Goal: Task Accomplishment & Management: Use online tool/utility

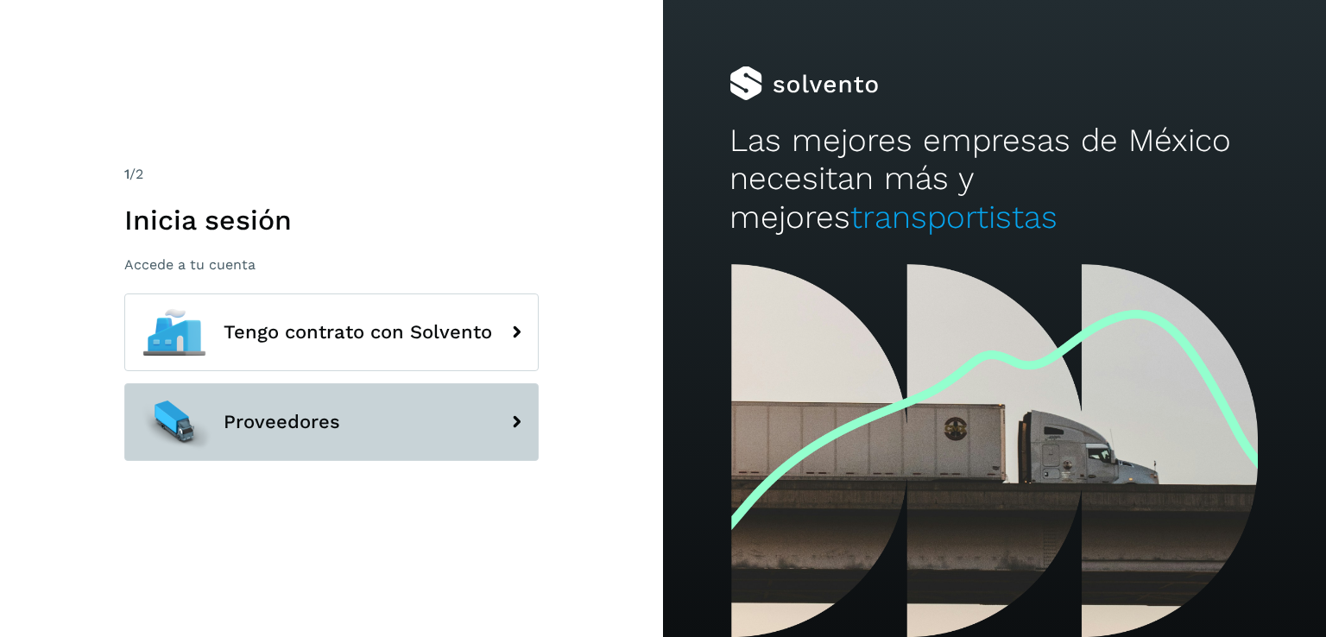
click at [253, 426] on span "Proveedores" at bounding box center [282, 422] width 117 height 21
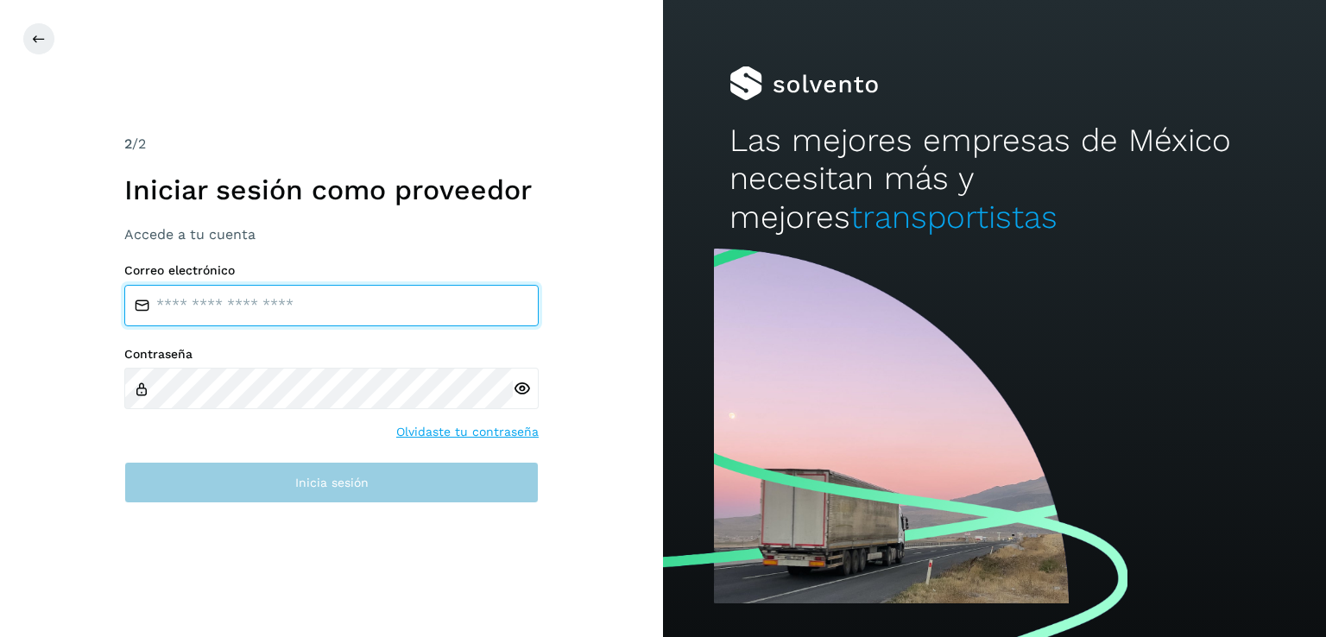
type input "**********"
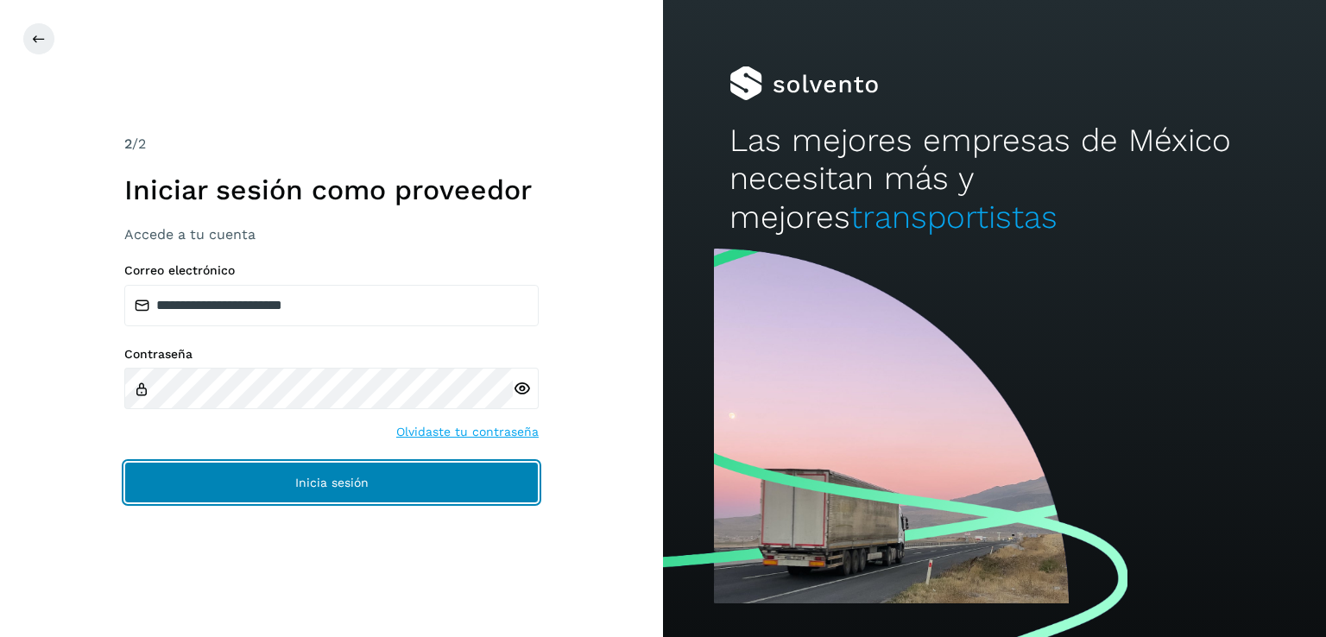
click at [305, 472] on button "Inicia sesión" at bounding box center [331, 482] width 414 height 41
click at [305, 485] on span "Inicia sesión" at bounding box center [331, 482] width 73 height 12
click at [304, 485] on span "Inicia sesión" at bounding box center [331, 482] width 73 height 12
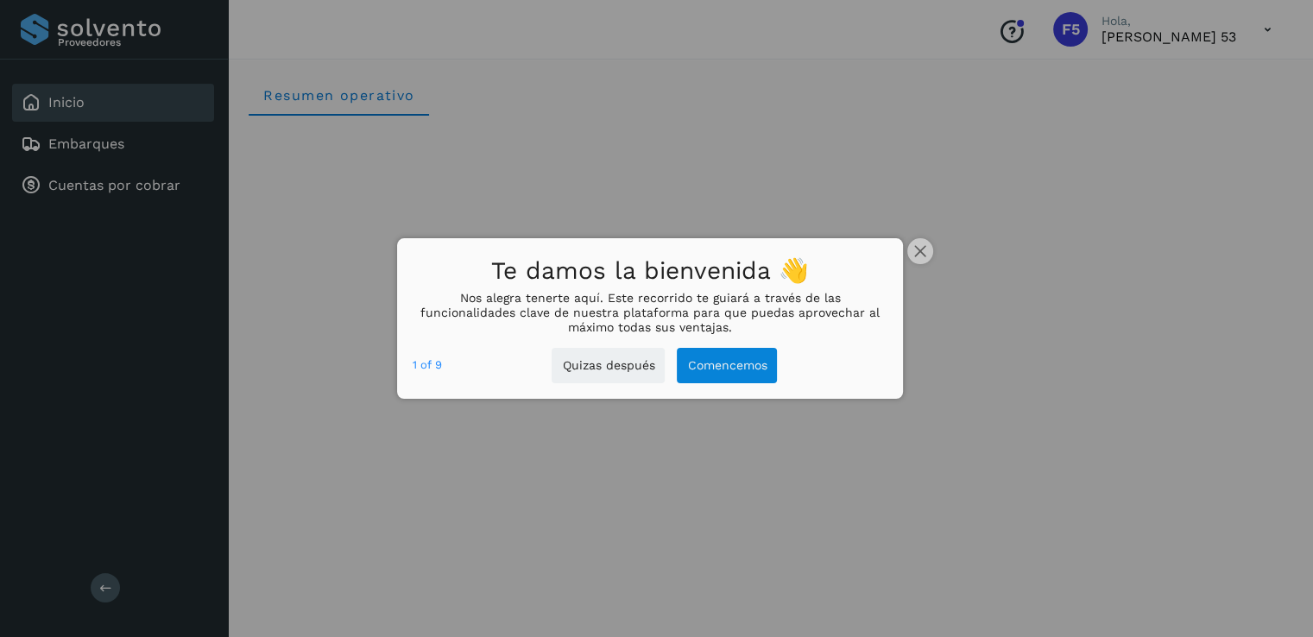
click at [162, 182] on div at bounding box center [656, 318] width 1313 height 637
click at [917, 243] on button "close," at bounding box center [920, 251] width 26 height 26
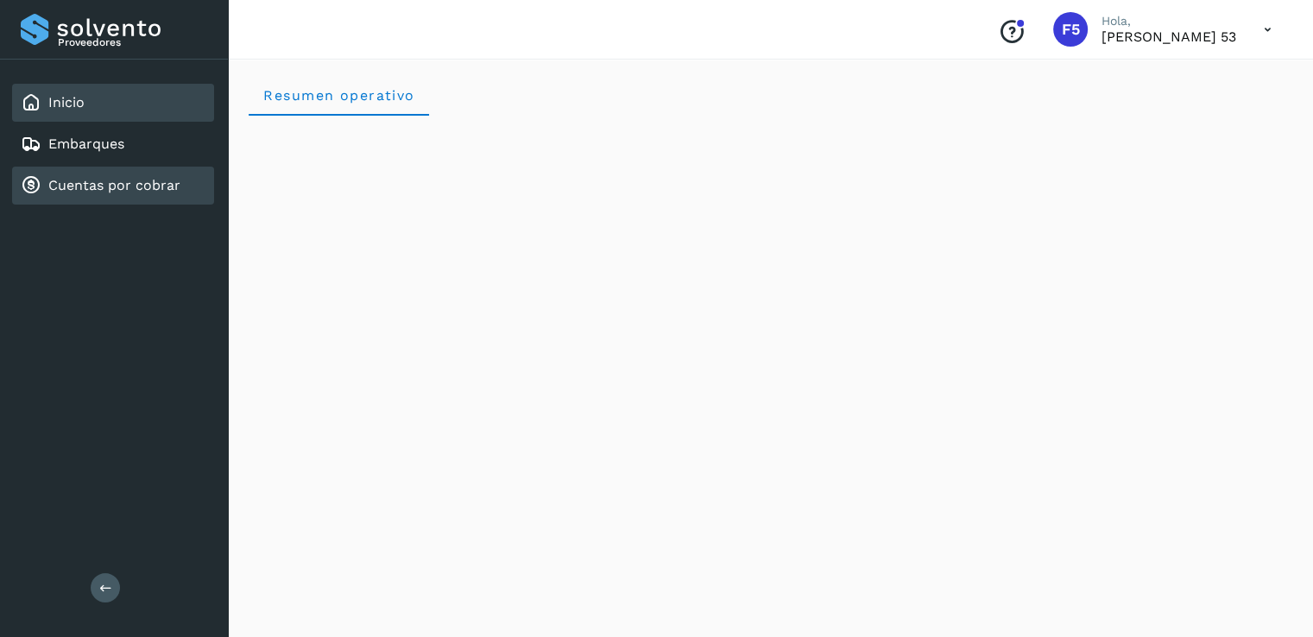
click at [124, 193] on div "Cuentas por cobrar" at bounding box center [101, 185] width 160 height 21
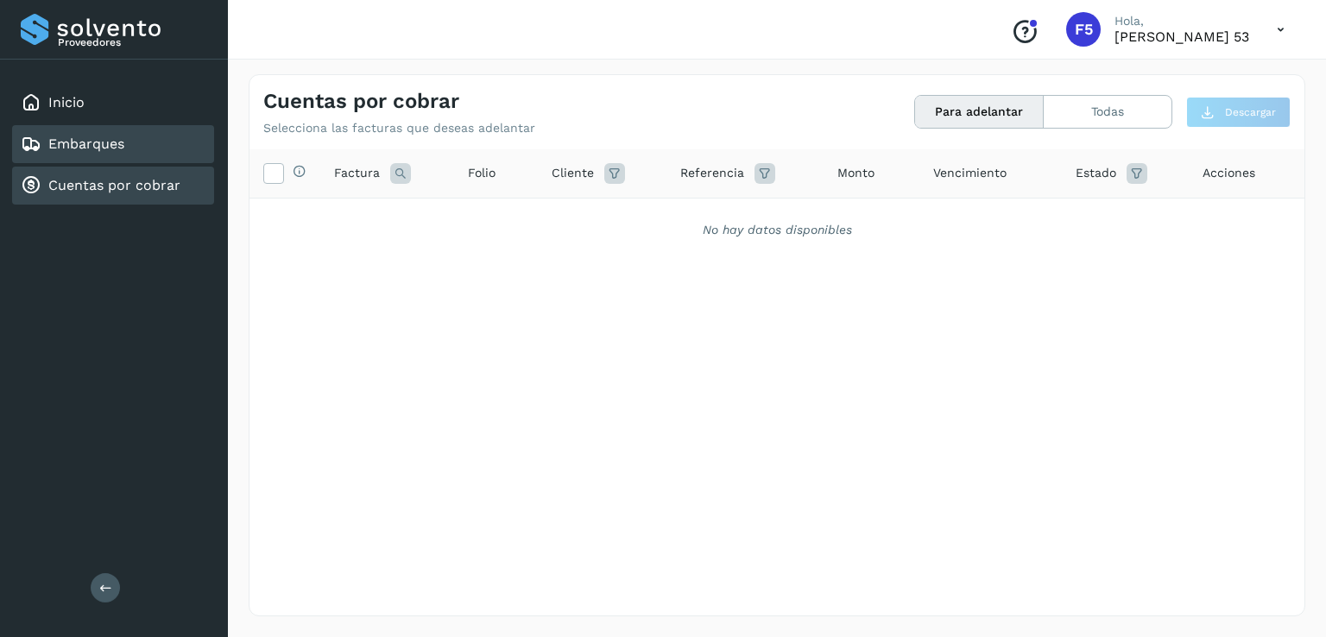
click at [121, 156] on div "Embarques" at bounding box center [113, 144] width 202 height 38
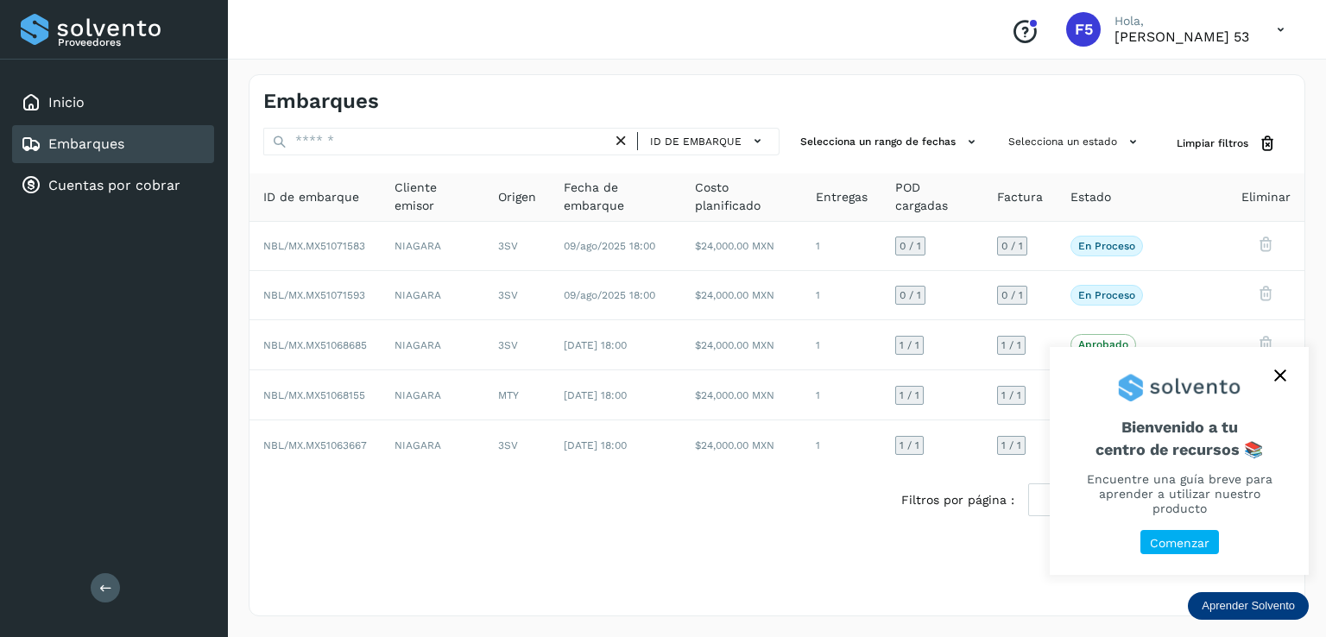
click at [1275, 388] on button "close," at bounding box center [1280, 375] width 26 height 26
